Goal: Transaction & Acquisition: Purchase product/service

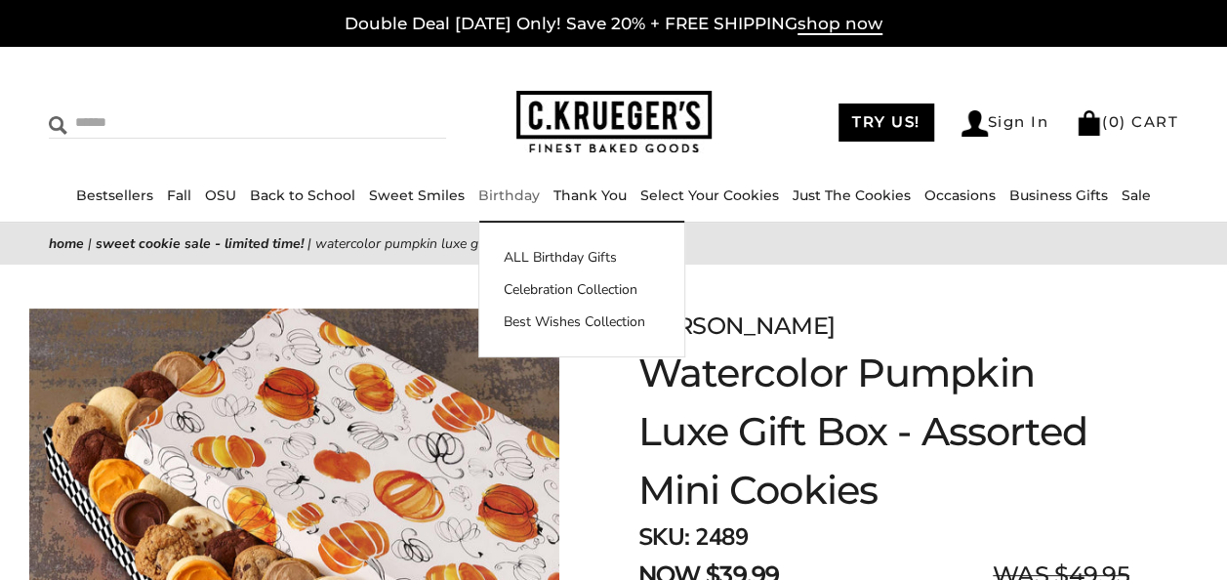
click at [90, 124] on input "Search" at bounding box center [178, 122] width 258 height 30
type input "*****"
click at [393, 107] on input "******" at bounding box center [419, 120] width 53 height 26
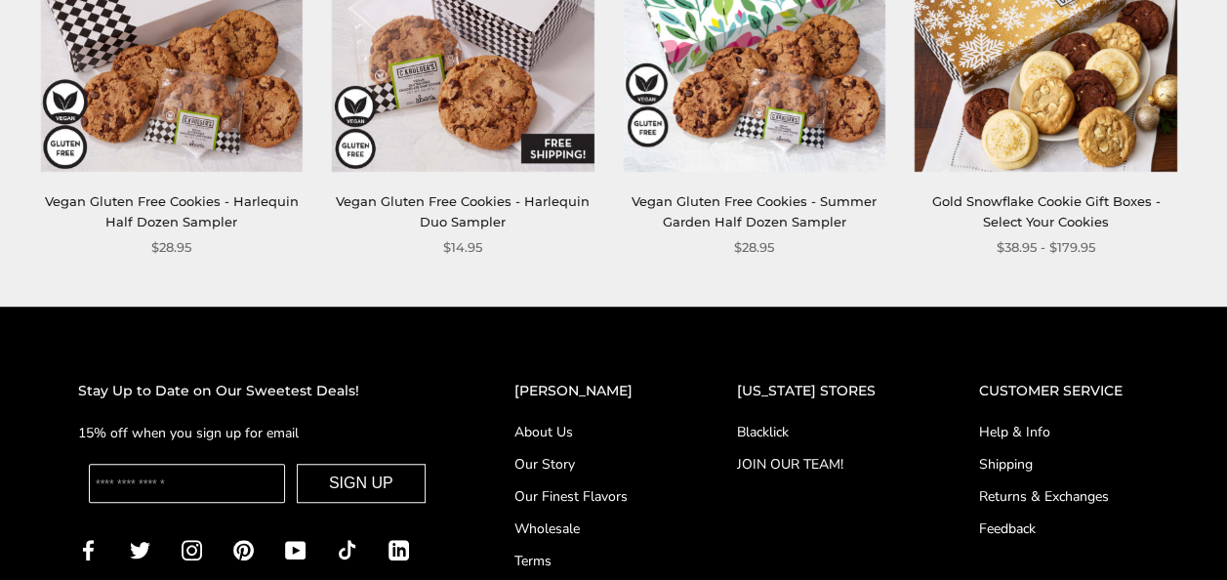
scroll to position [293, 0]
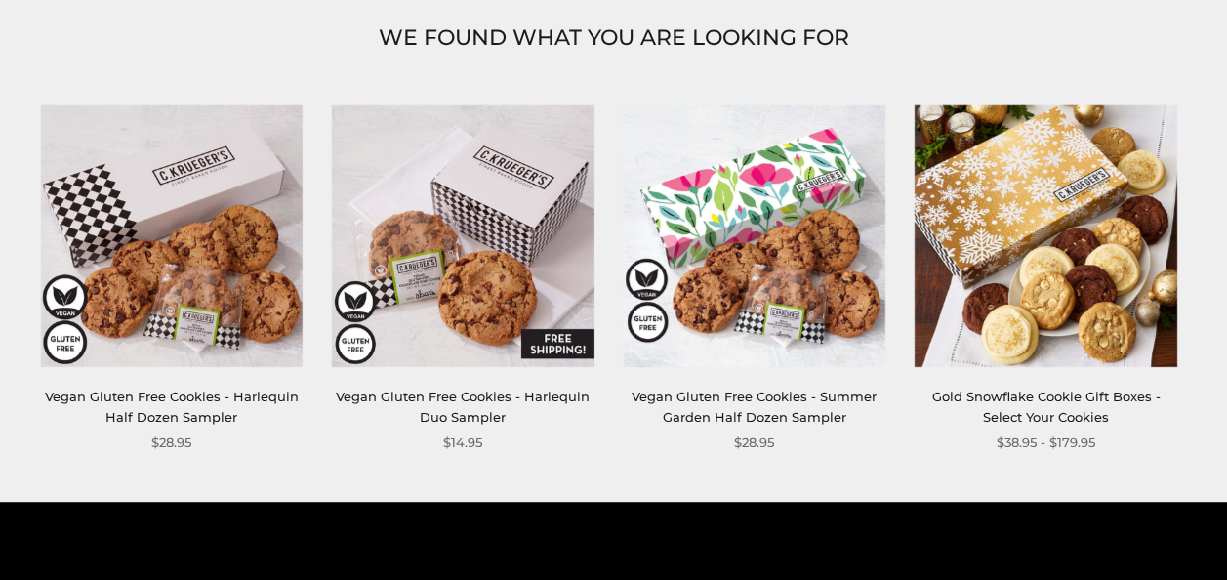
click at [504, 271] on img at bounding box center [463, 235] width 263 height 263
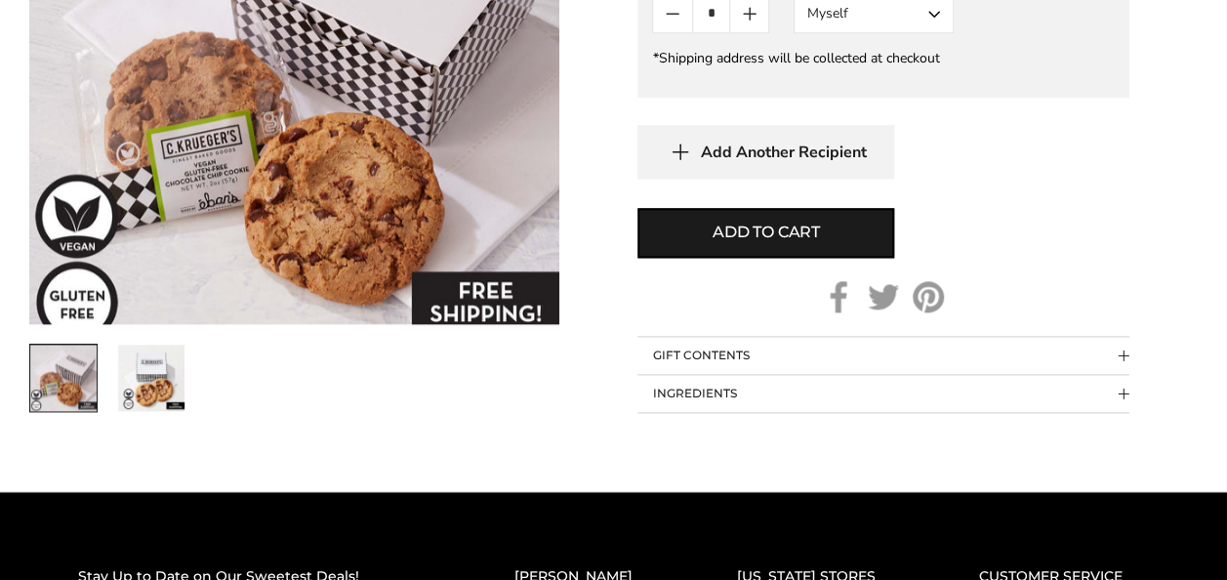
scroll to position [1074, 0]
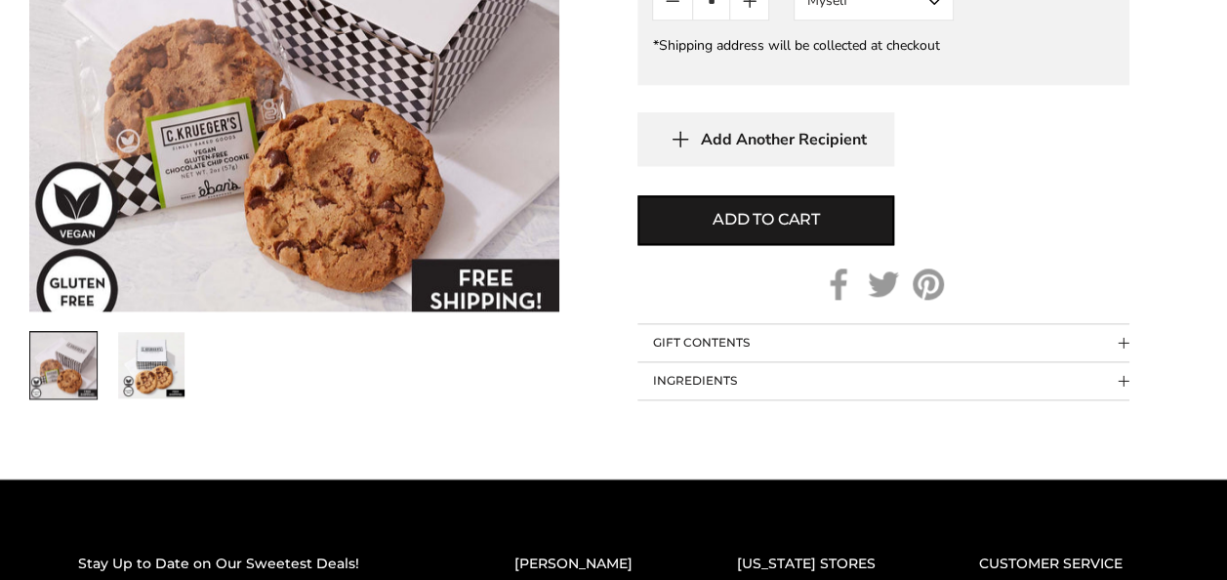
click at [143, 377] on img "2 / 2" at bounding box center [151, 366] width 66 height 66
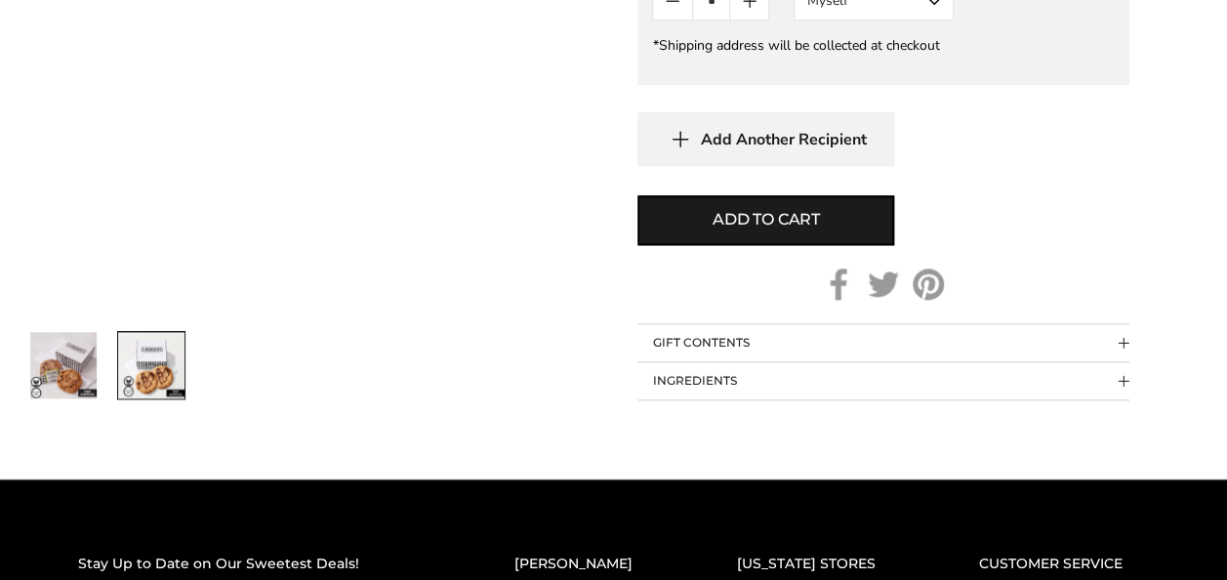
click at [83, 370] on img "1 / 2" at bounding box center [63, 366] width 66 height 66
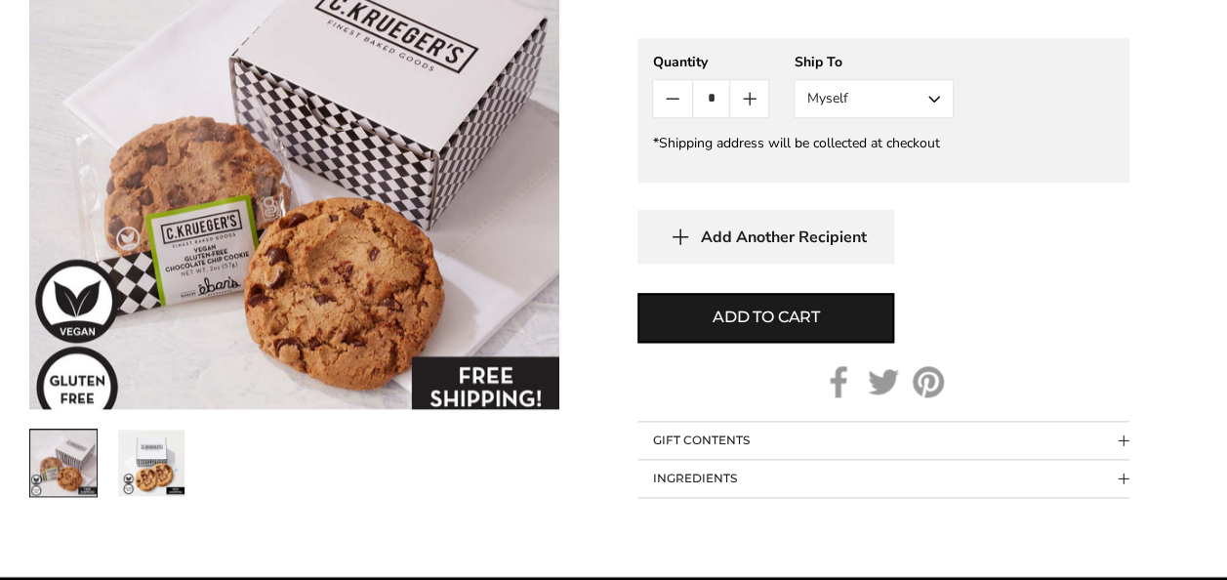
scroll to position [781, 0]
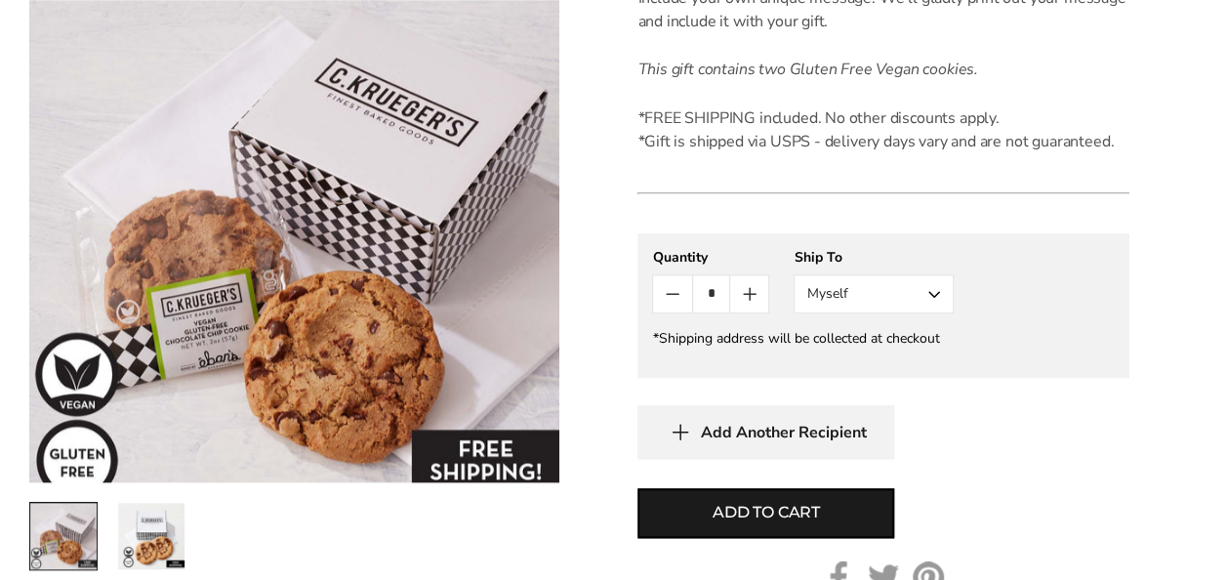
click at [919, 285] on button "Myself" at bounding box center [874, 293] width 160 height 39
click at [882, 361] on button "Other Recipient" at bounding box center [874, 366] width 158 height 35
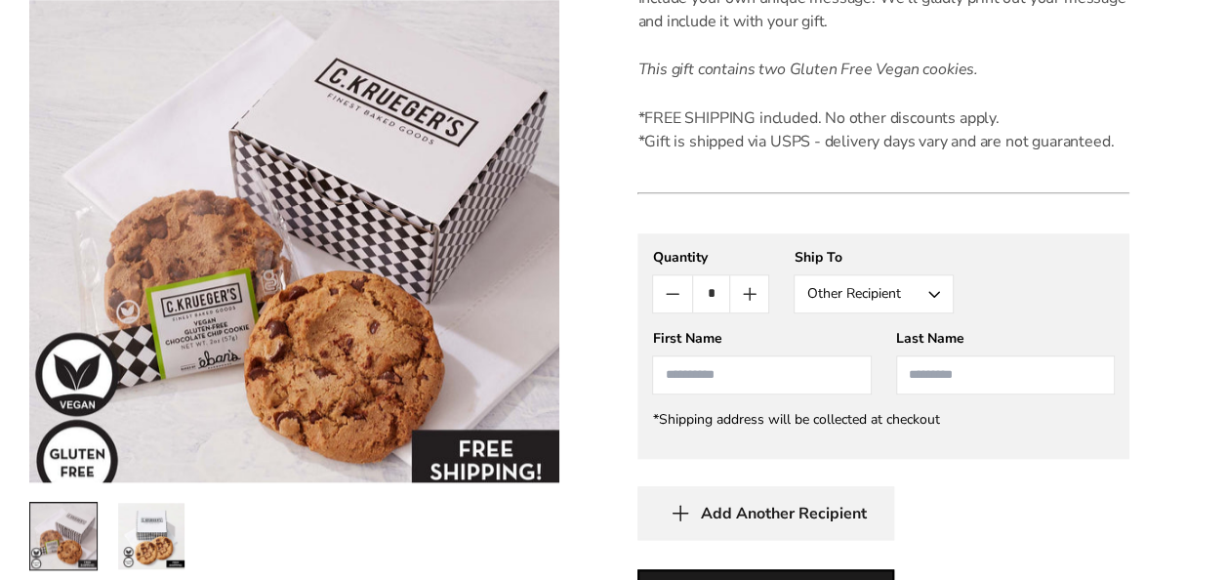
click at [801, 383] on input "First Name" at bounding box center [761, 374] width 219 height 39
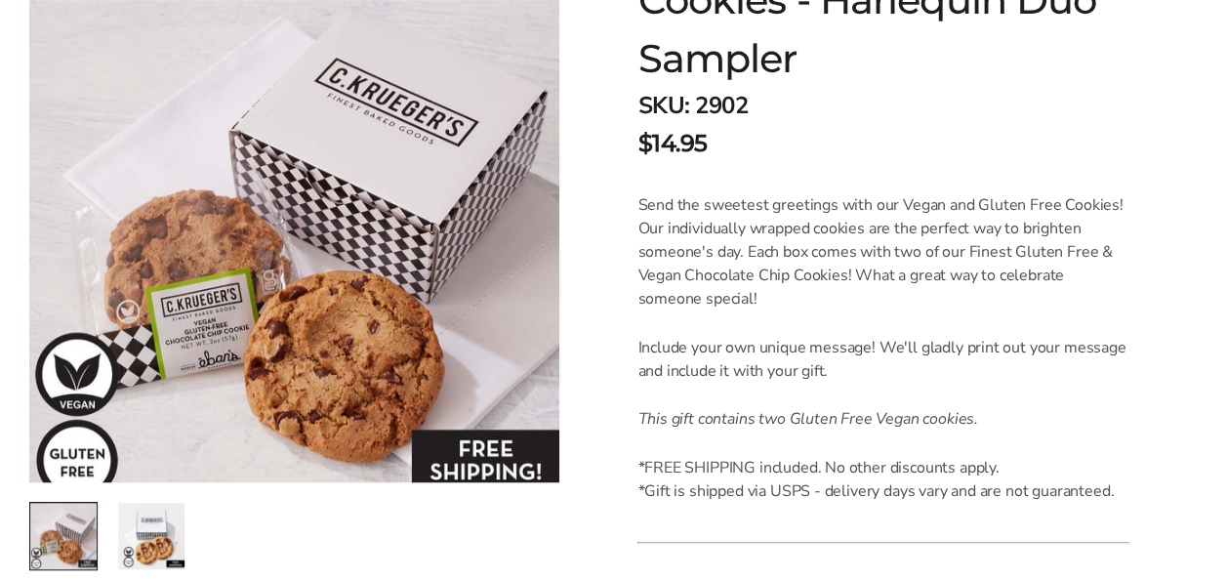
scroll to position [390, 0]
